Goal: Task Accomplishment & Management: Manage account settings

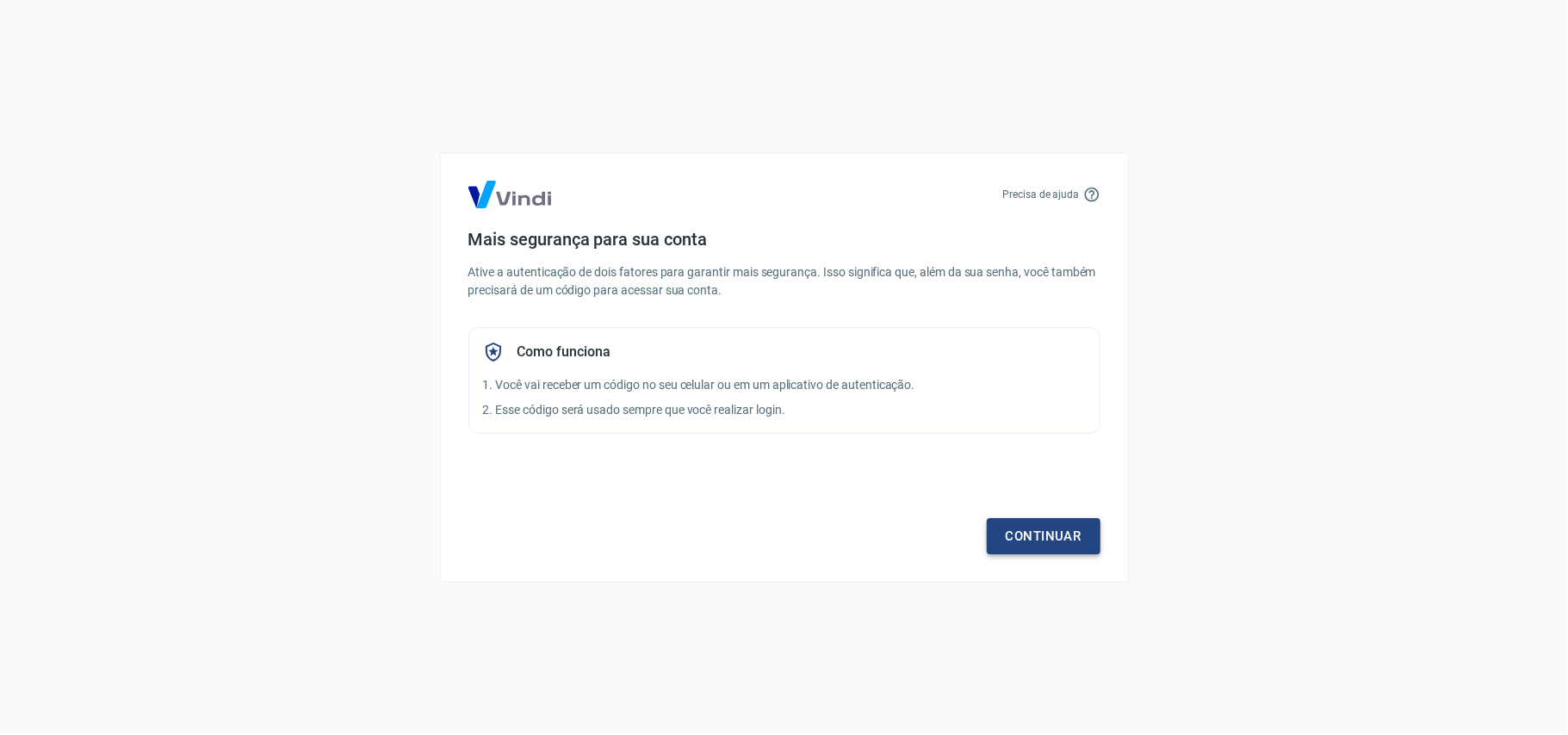
click at [1045, 549] on link "Continuar" at bounding box center [1043, 536] width 114 height 36
